Goal: Task Accomplishment & Management: Manage account settings

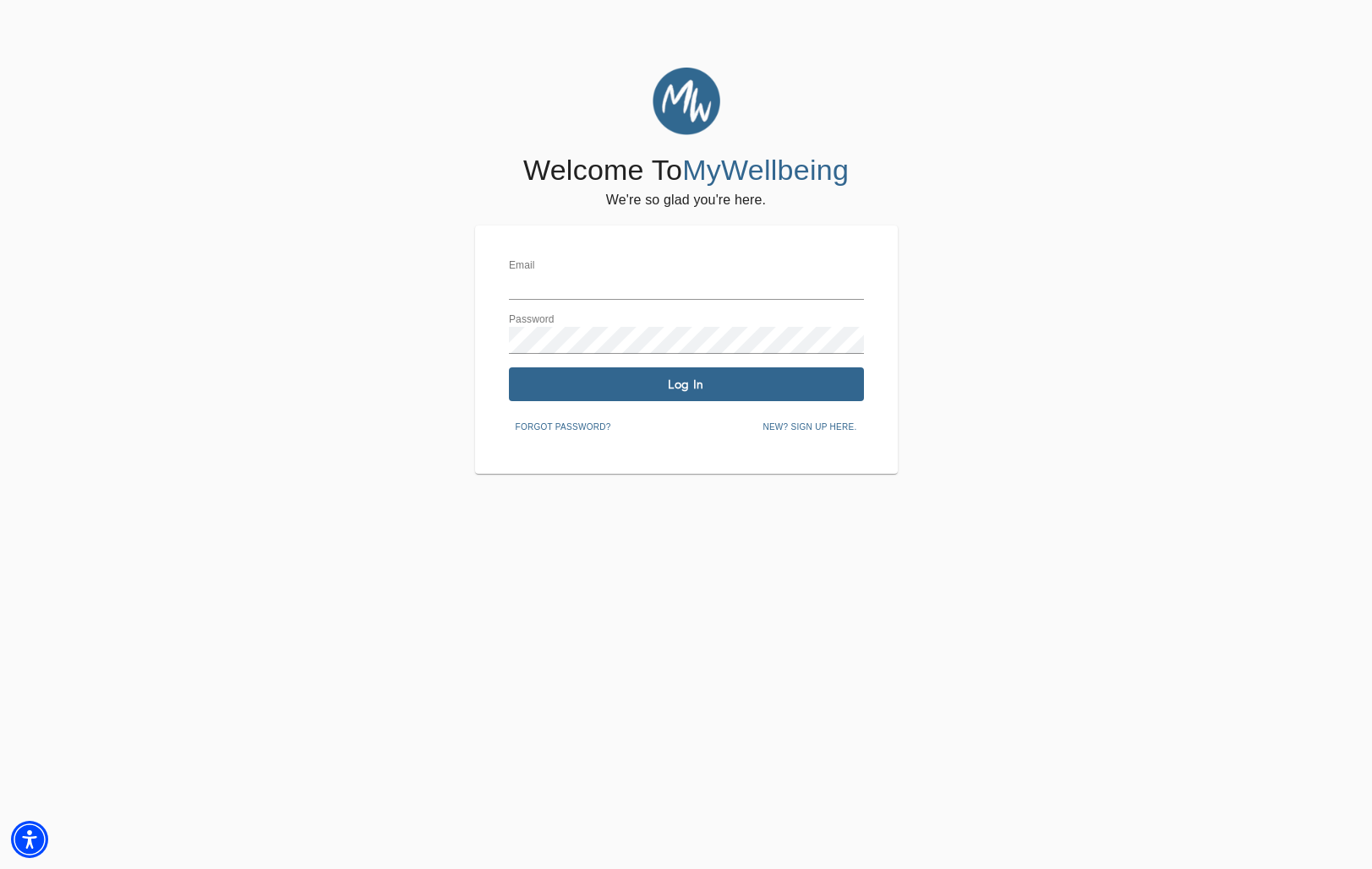
type input "[EMAIL_ADDRESS][DOMAIN_NAME]"
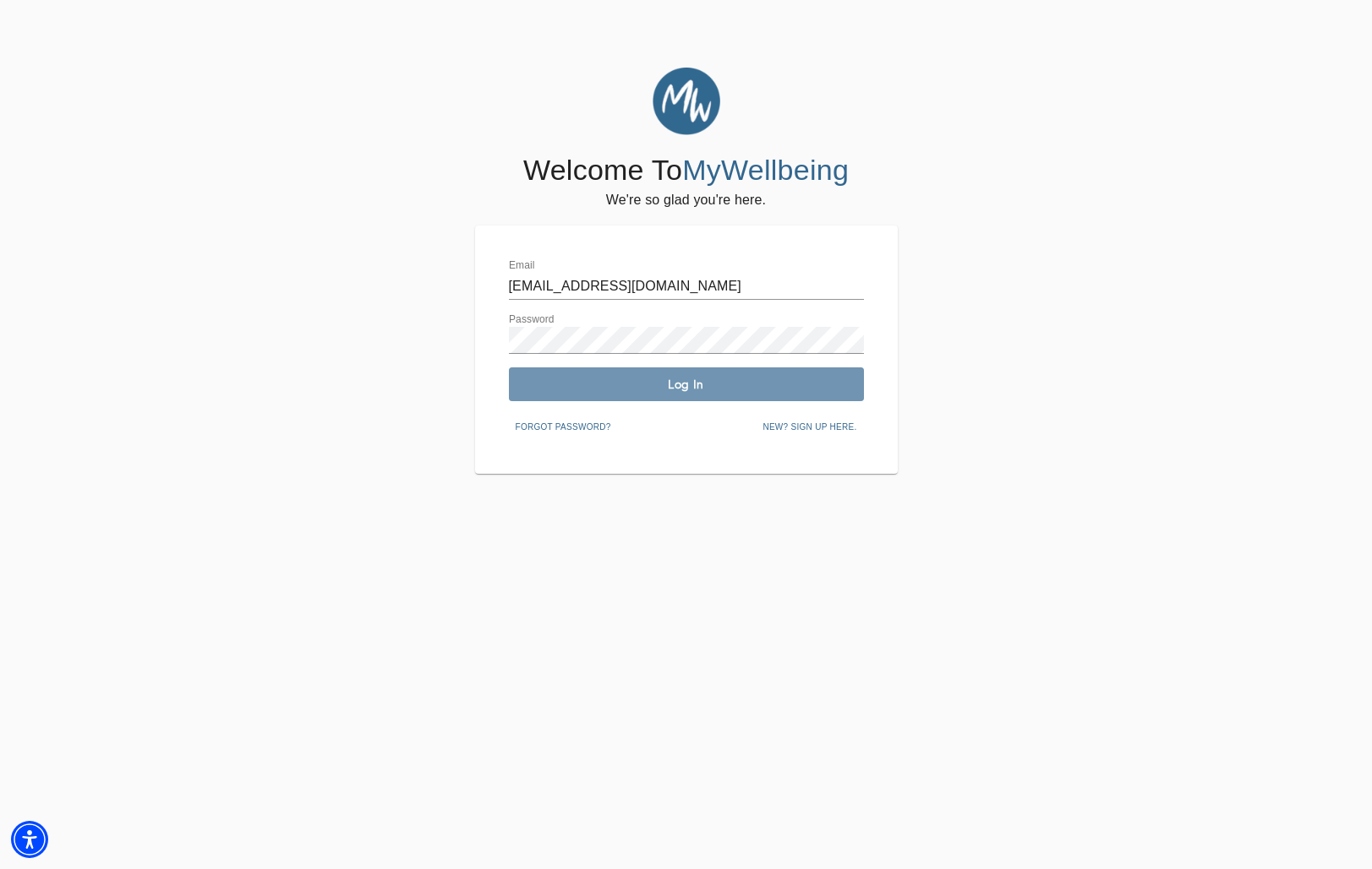
click at [587, 380] on span "Log In" at bounding box center [686, 384] width 341 height 16
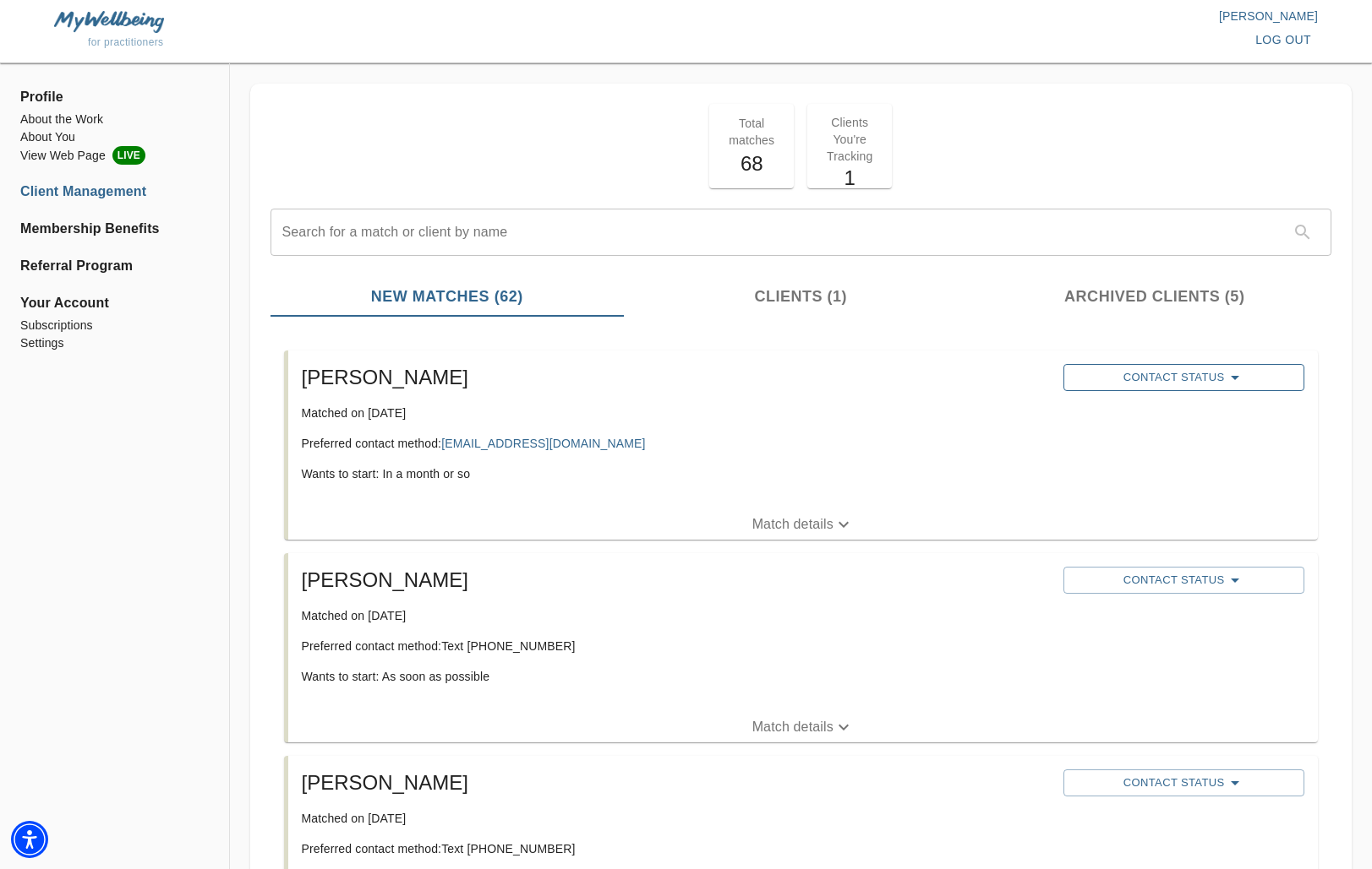
click at [1205, 380] on span "Contact Status" at bounding box center [1183, 377] width 224 height 20
click at [1155, 384] on span "Reached Out" at bounding box center [1151, 384] width 135 height 17
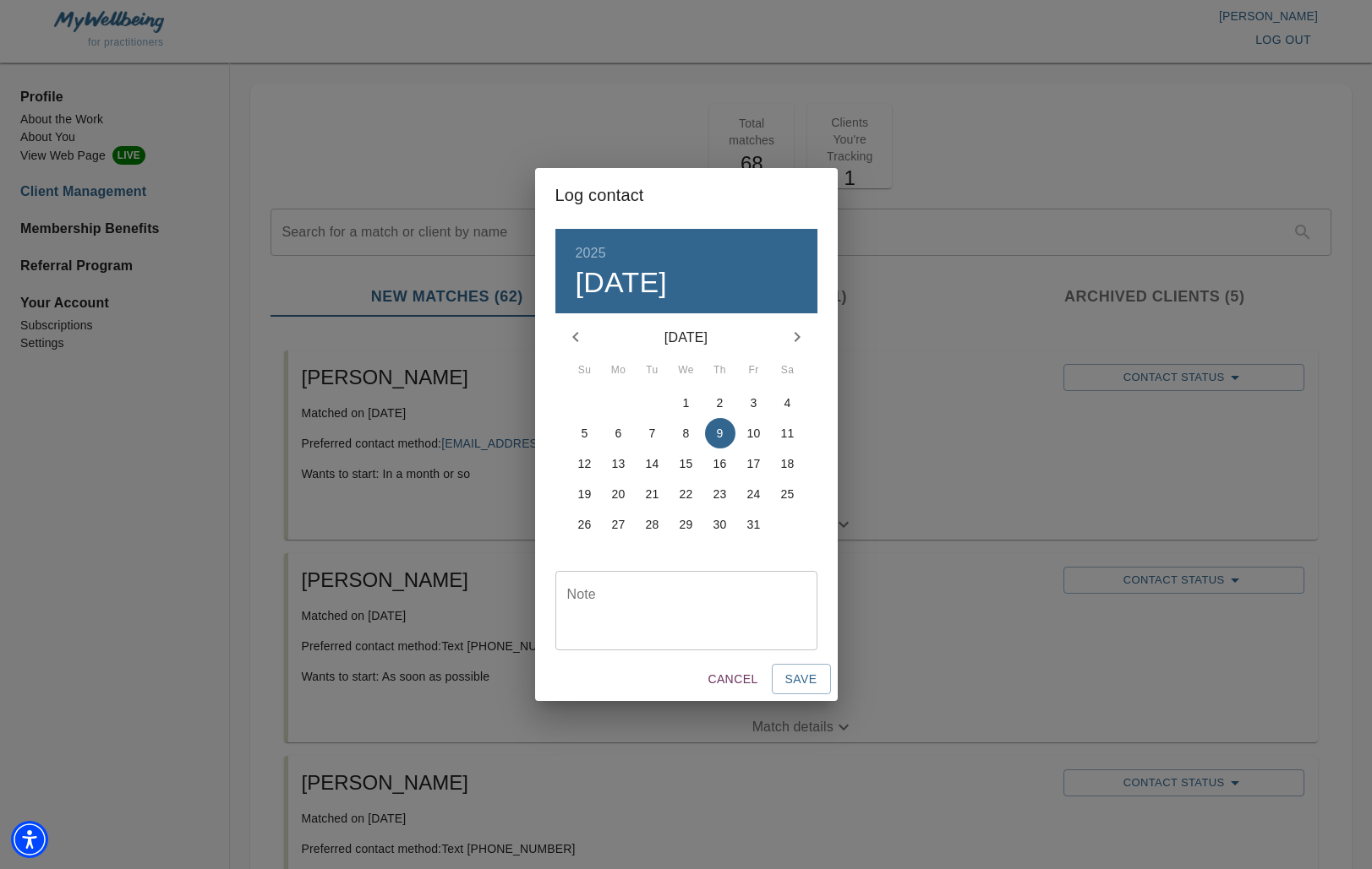
click at [594, 609] on textarea at bounding box center [686, 610] width 238 height 48
type textarea "twice - follow up"
click at [802, 679] on span "Save" at bounding box center [801, 679] width 32 height 21
